Goal: Transaction & Acquisition: Purchase product/service

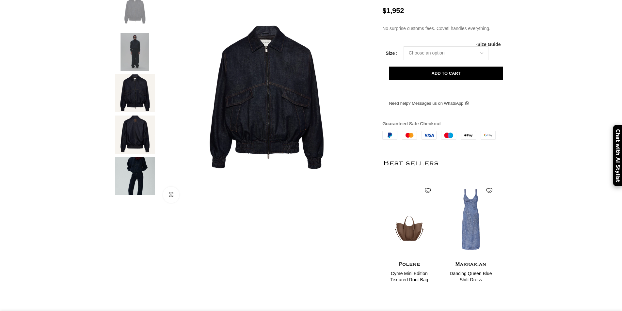
scroll to position [65, 0]
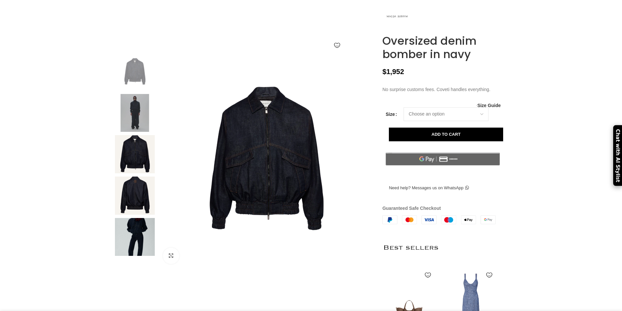
click at [135, 250] on img at bounding box center [135, 237] width 40 height 38
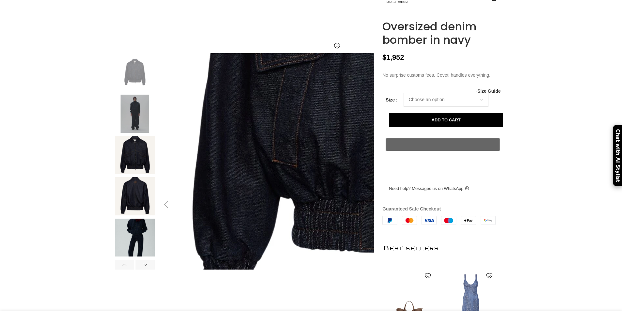
click at [184, 215] on img at bounding box center [410, 44] width 597 height 836
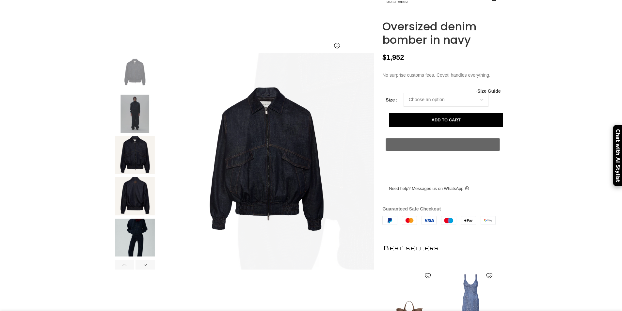
click at [130, 248] on img at bounding box center [135, 238] width 40 height 38
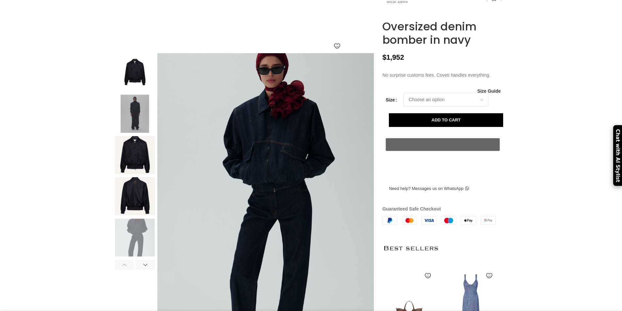
scroll to position [0, 69]
click at [130, 248] on img at bounding box center [135, 238] width 40 height 38
click at [148, 182] on div "Click to enlarge" at bounding box center [245, 204] width 260 height 303
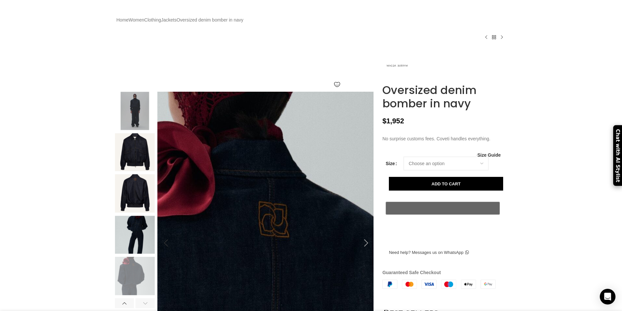
scroll to position [0, 0]
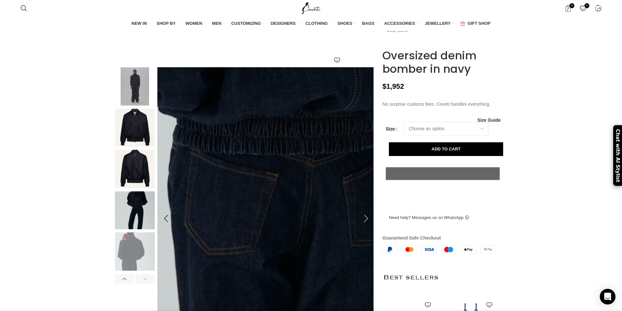
scroll to position [196, 0]
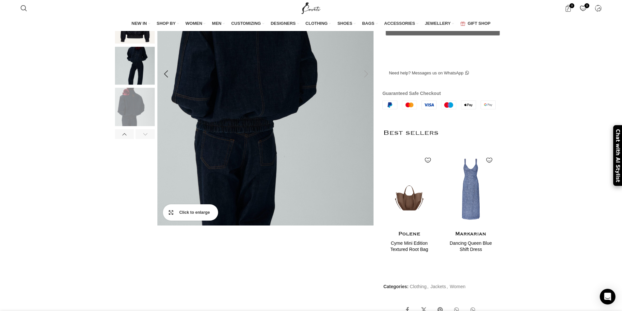
click at [167, 221] on link "Click to enlarge" at bounding box center [190, 212] width 55 height 16
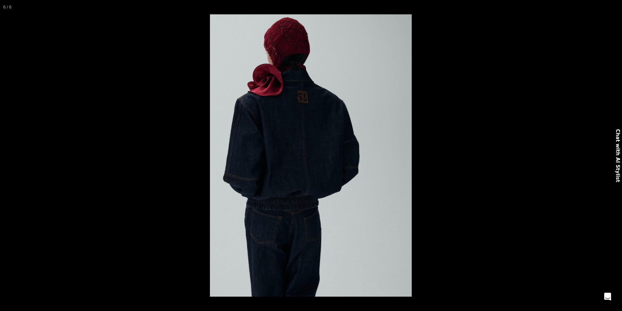
drag, startPoint x: 332, startPoint y: 133, endPoint x: 186, endPoint y: 135, distance: 145.6
click at [210, 134] on img at bounding box center [311, 155] width 202 height 282
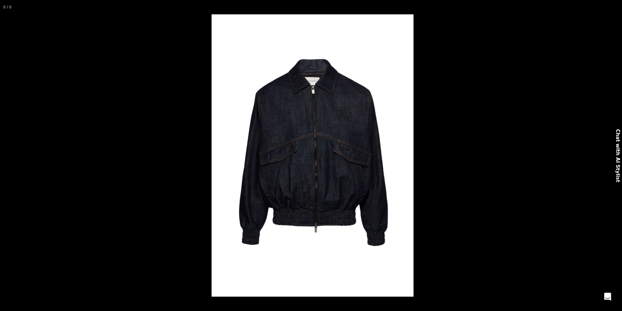
scroll to position [0, 0]
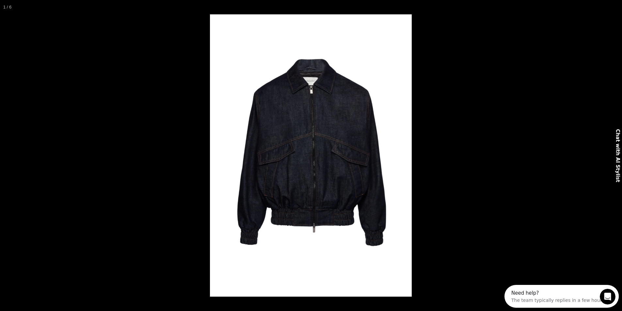
drag, startPoint x: 359, startPoint y: 146, endPoint x: 184, endPoint y: 149, distance: 175.0
click at [210, 149] on img at bounding box center [311, 155] width 202 height 282
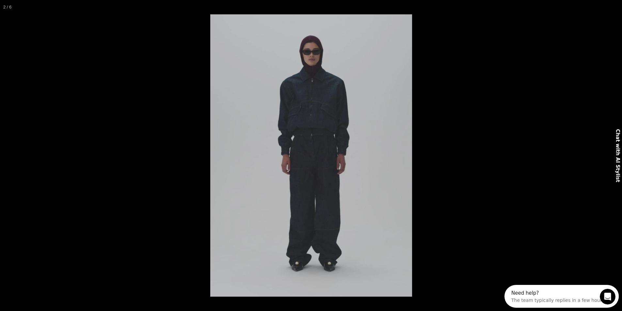
drag, startPoint x: 335, startPoint y: 158, endPoint x: 181, endPoint y: 154, distance: 154.8
click at [210, 154] on img at bounding box center [311, 155] width 202 height 282
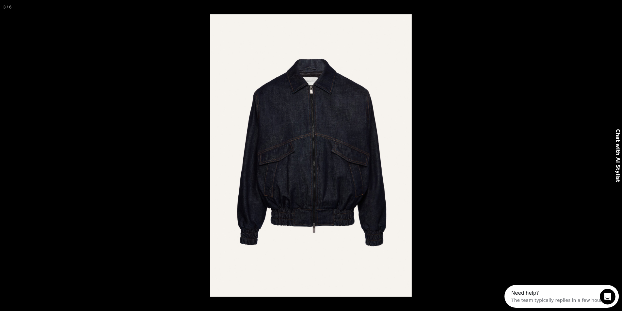
drag, startPoint x: 345, startPoint y: 154, endPoint x: 173, endPoint y: 153, distance: 171.7
click at [210, 153] on img at bounding box center [311, 155] width 202 height 282
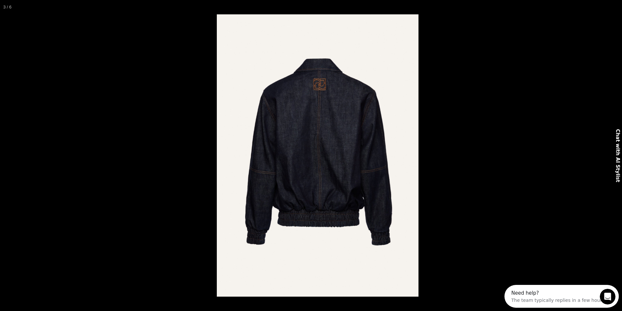
scroll to position [0, 137]
click at [217, 152] on img at bounding box center [318, 155] width 202 height 282
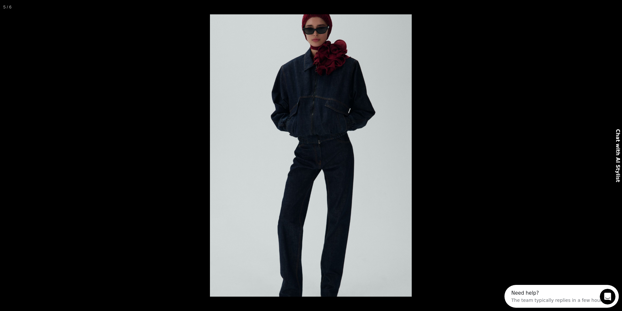
drag, startPoint x: 359, startPoint y: 162, endPoint x: 155, endPoint y: 146, distance: 205.0
click at [210, 147] on img at bounding box center [311, 155] width 202 height 282
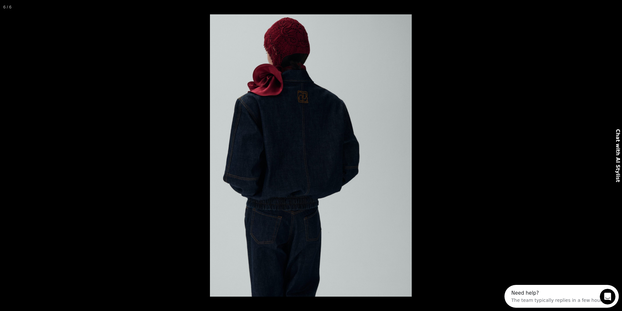
click at [210, 141] on img at bounding box center [311, 155] width 202 height 282
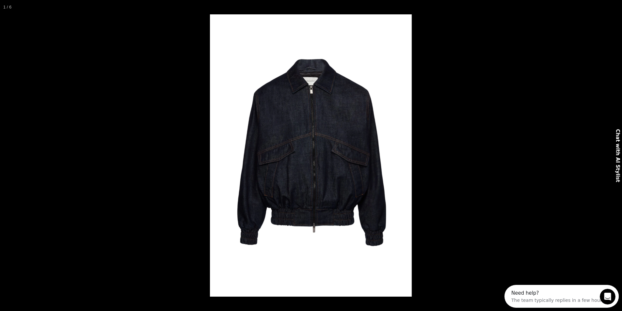
click at [619, 3] on button at bounding box center [615, 7] width 14 height 14
